Goal: Information Seeking & Learning: Learn about a topic

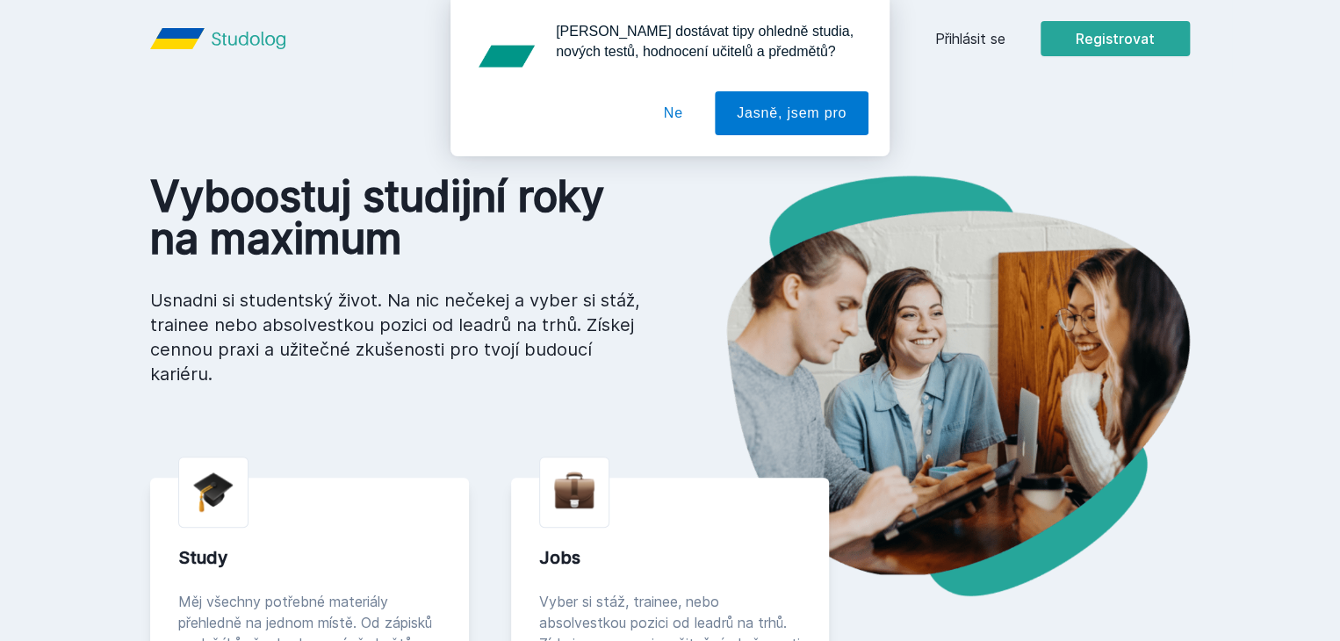
click at [1061, 34] on body "Přihlásit se Registrovat Vyboostuj studijní roky na maximum Usnadni si students…" at bounding box center [670, 622] width 1340 height 1245
click at [663, 118] on button "Ne" at bounding box center [673, 113] width 63 height 44
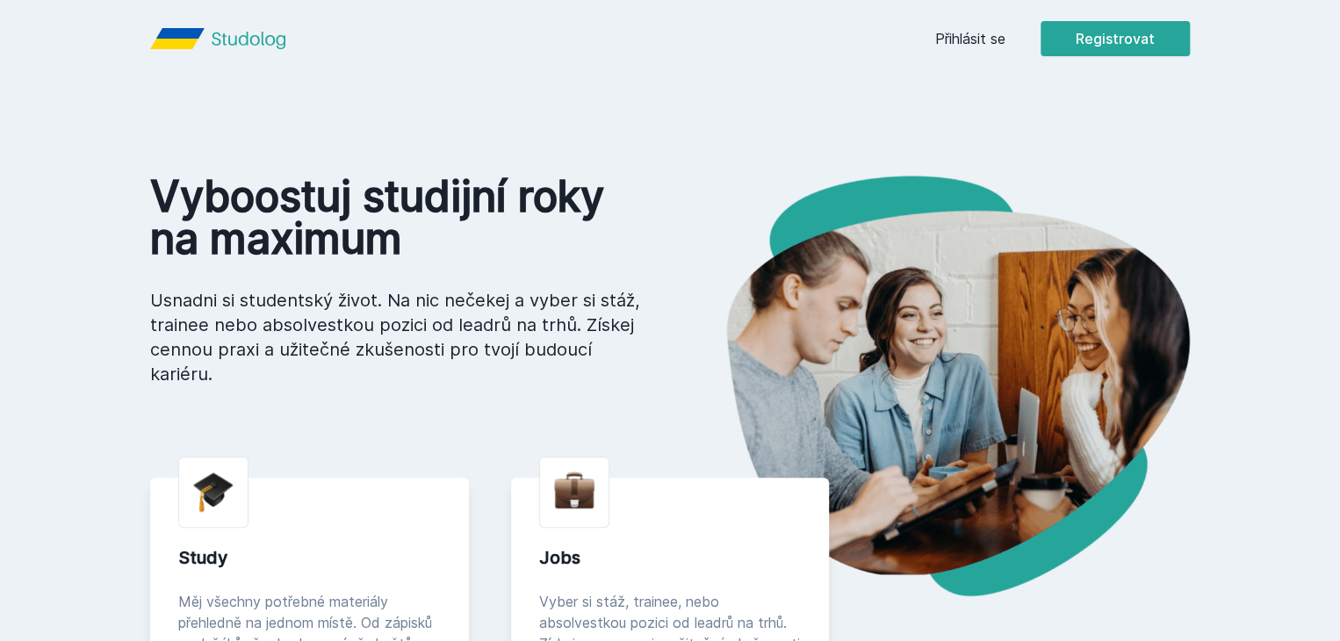
click at [1005, 41] on link "Přihlásit se" at bounding box center [970, 38] width 70 height 21
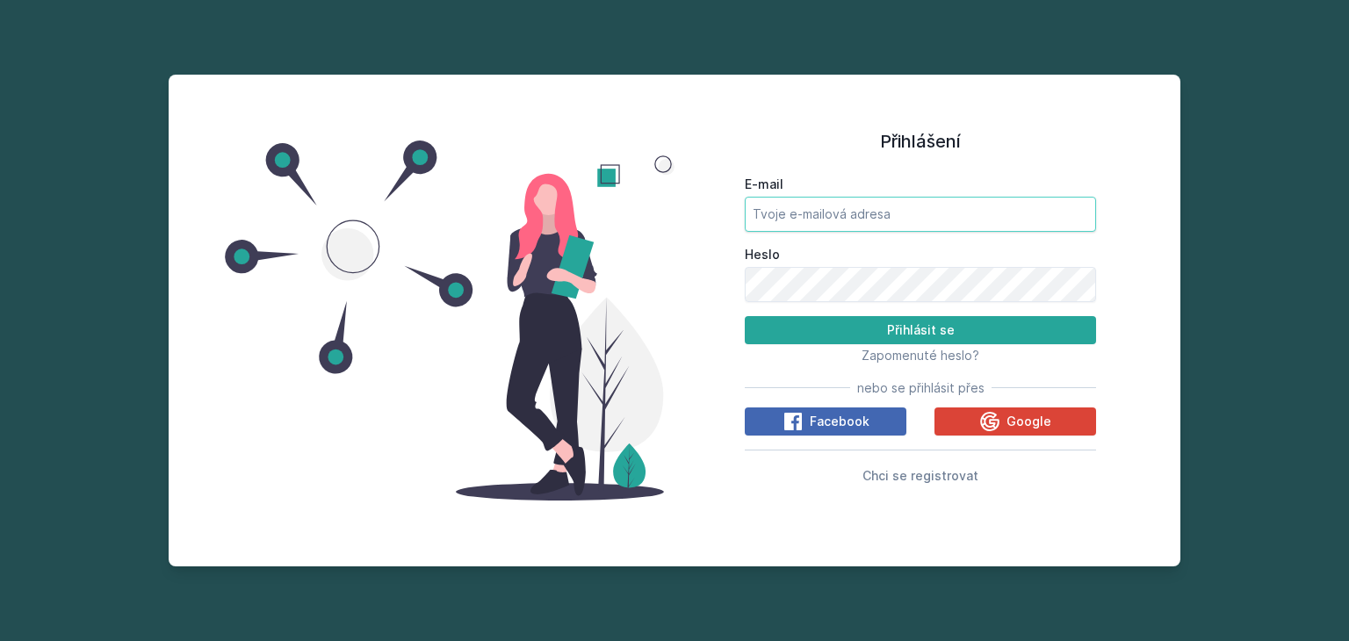
click at [904, 219] on input "E-mail" at bounding box center [920, 214] width 351 height 35
click at [904, 219] on input "havm29@vse." at bounding box center [920, 214] width 351 height 35
type input "[EMAIL_ADDRESS][DOMAIN_NAME]"
click at [745, 316] on button "Přihlásit se" at bounding box center [920, 330] width 351 height 28
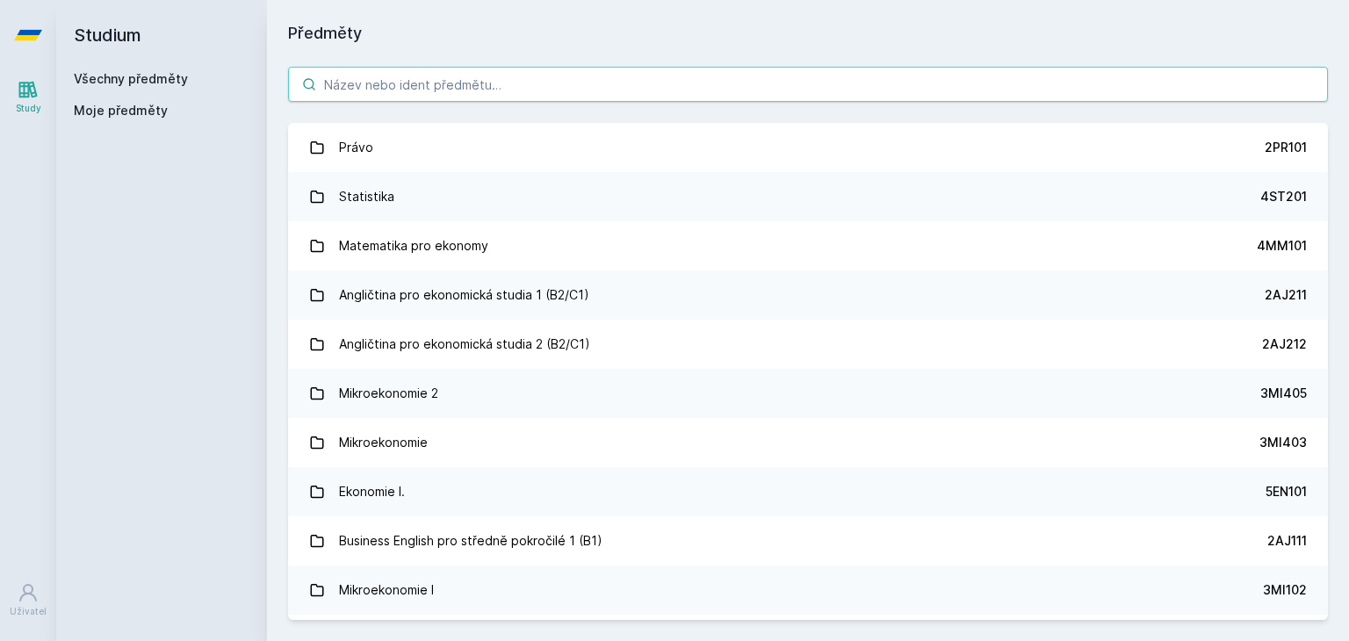
click at [468, 76] on input "search" at bounding box center [808, 84] width 1040 height 35
paste input "4IZ422"
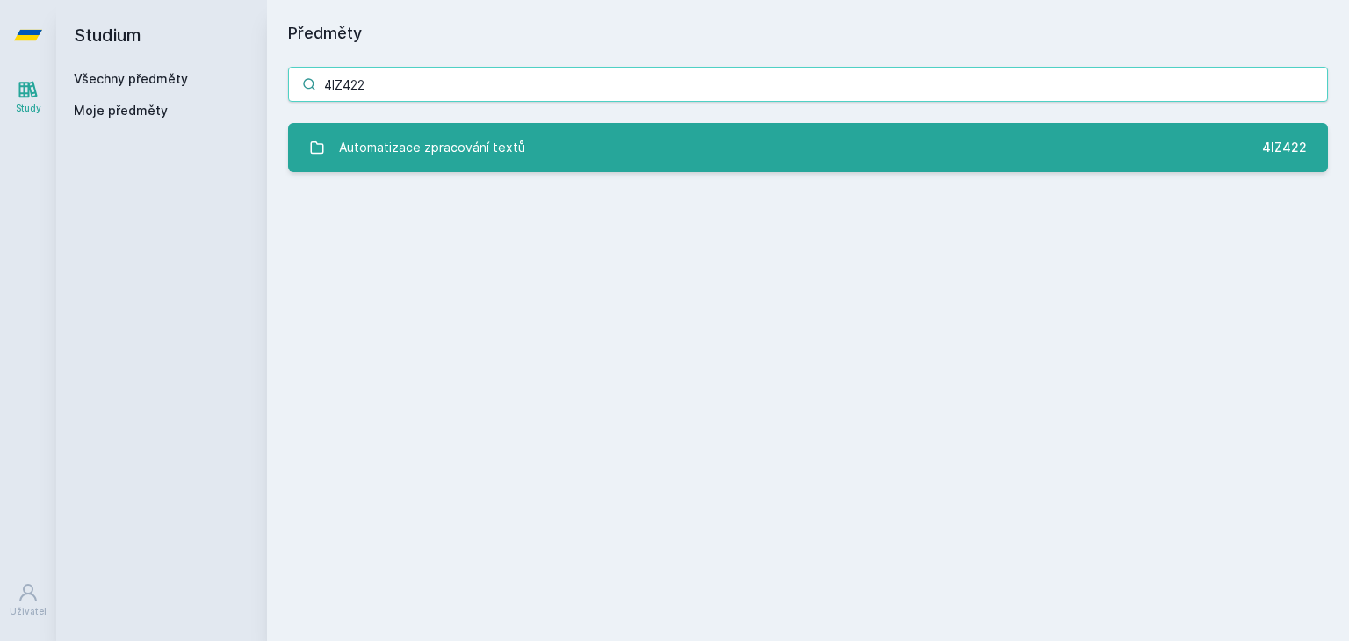
type input "4IZ422"
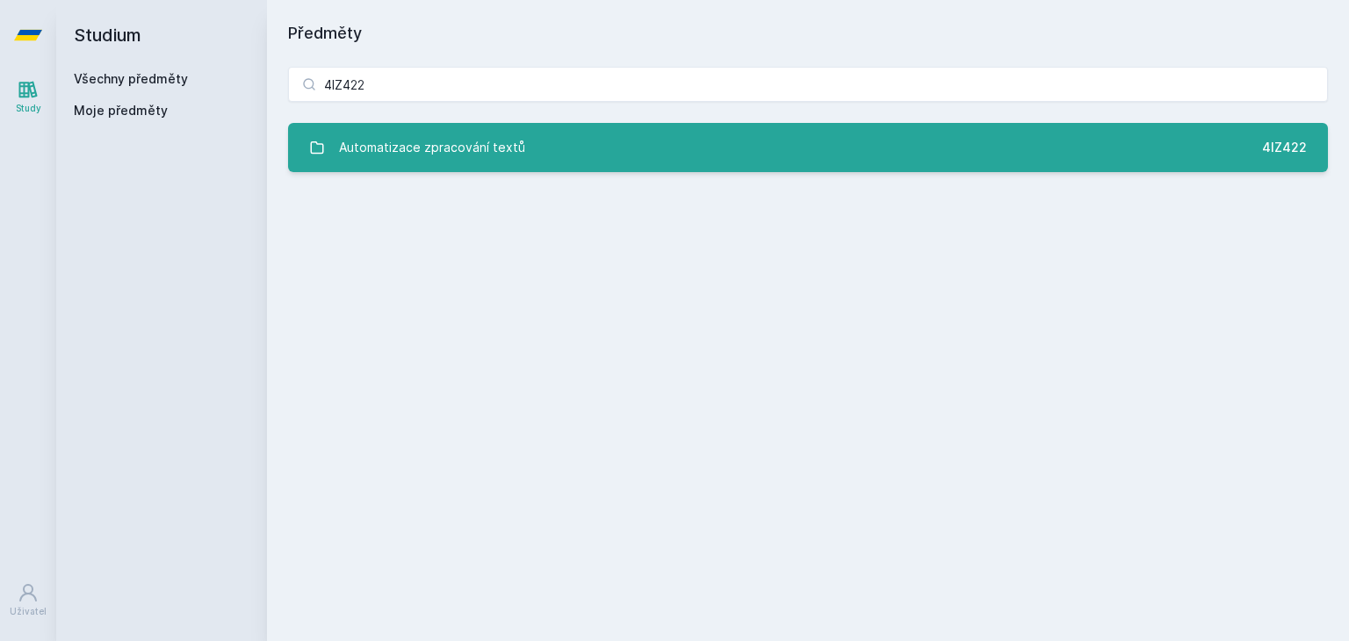
click at [409, 151] on div "Automatizace zpracování textů" at bounding box center [432, 147] width 186 height 35
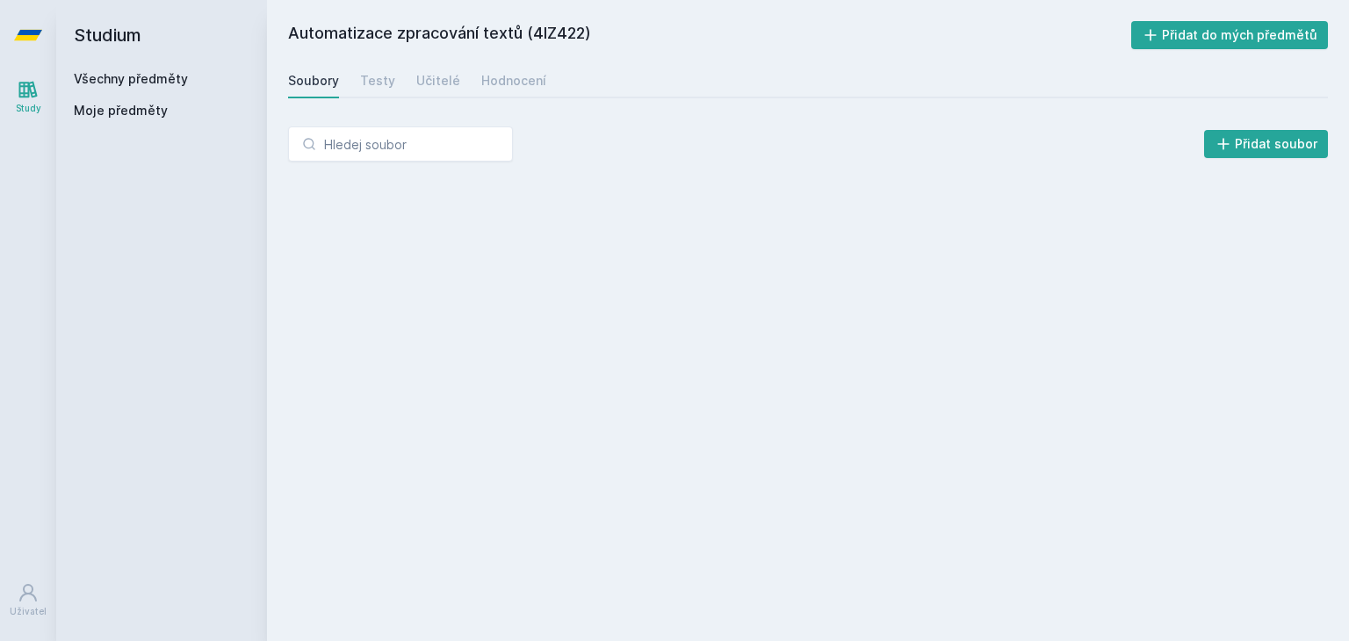
click at [473, 74] on div "Soubory Testy Učitelé Hodnocení" at bounding box center [808, 80] width 1040 height 35
click at [493, 80] on div "Hodnocení" at bounding box center [513, 81] width 65 height 18
